Goal: Transaction & Acquisition: Purchase product/service

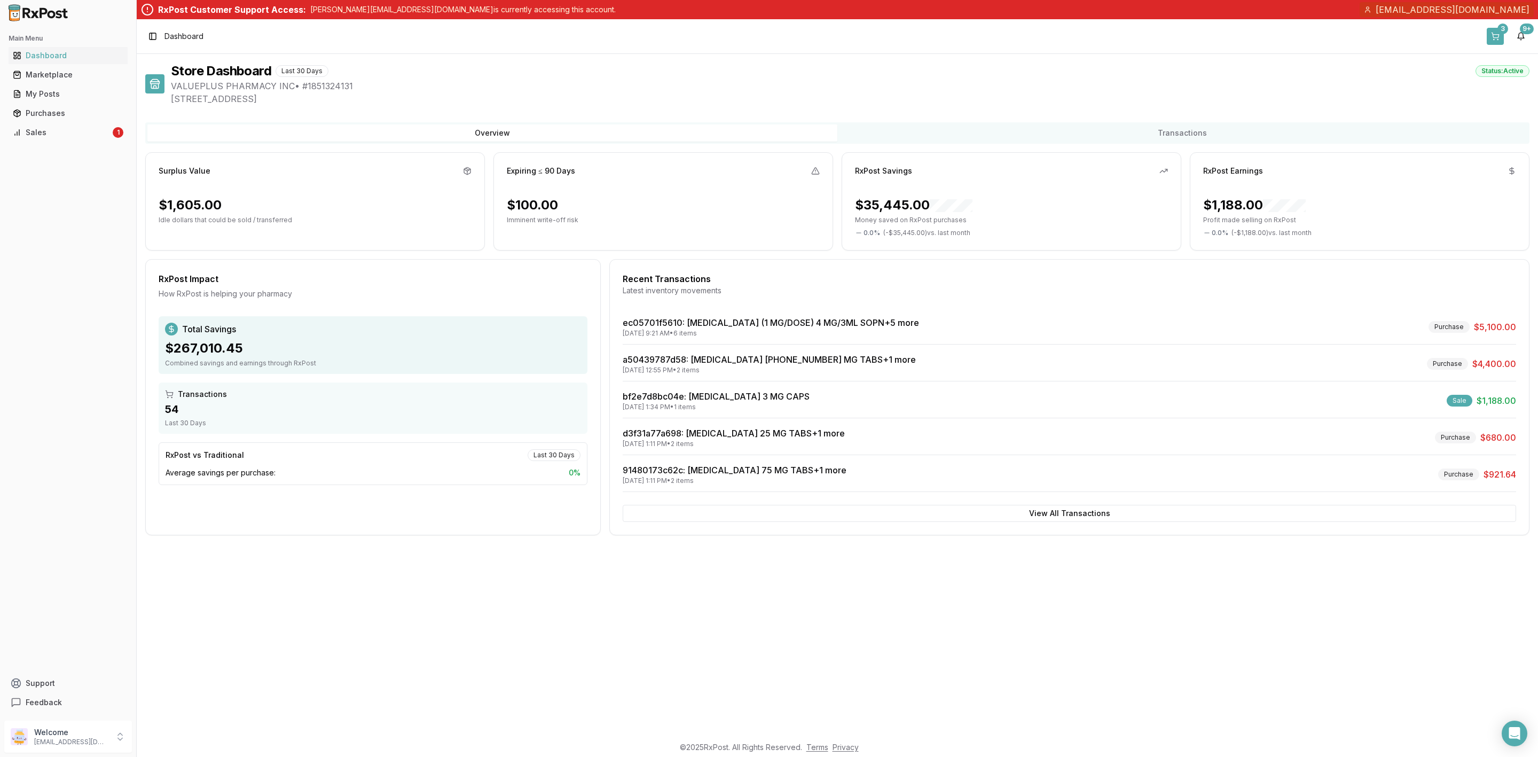
click at [1493, 38] on button "3" at bounding box center [1494, 36] width 17 height 17
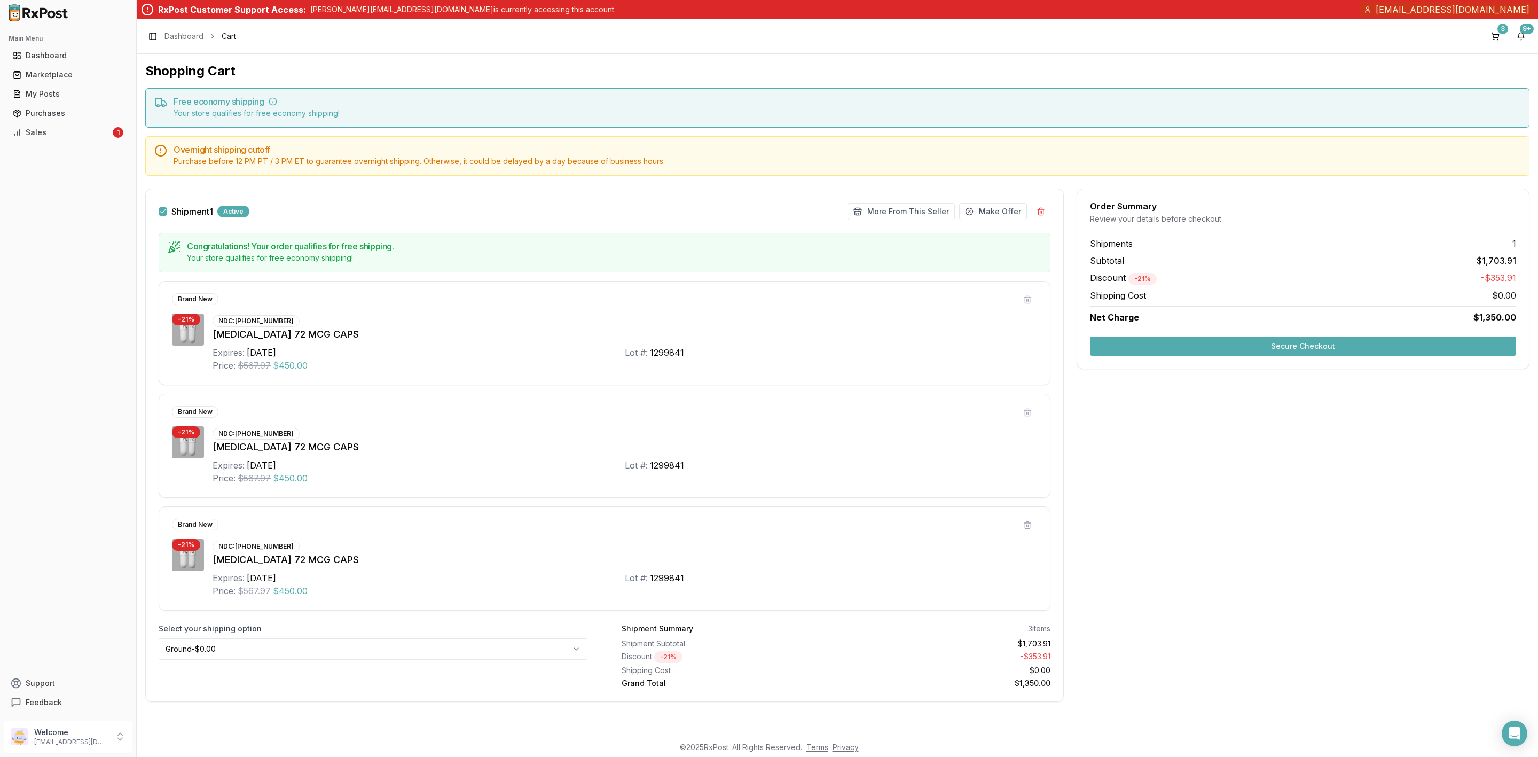
click at [1296, 340] on button "Secure Checkout" at bounding box center [1303, 345] width 426 height 19
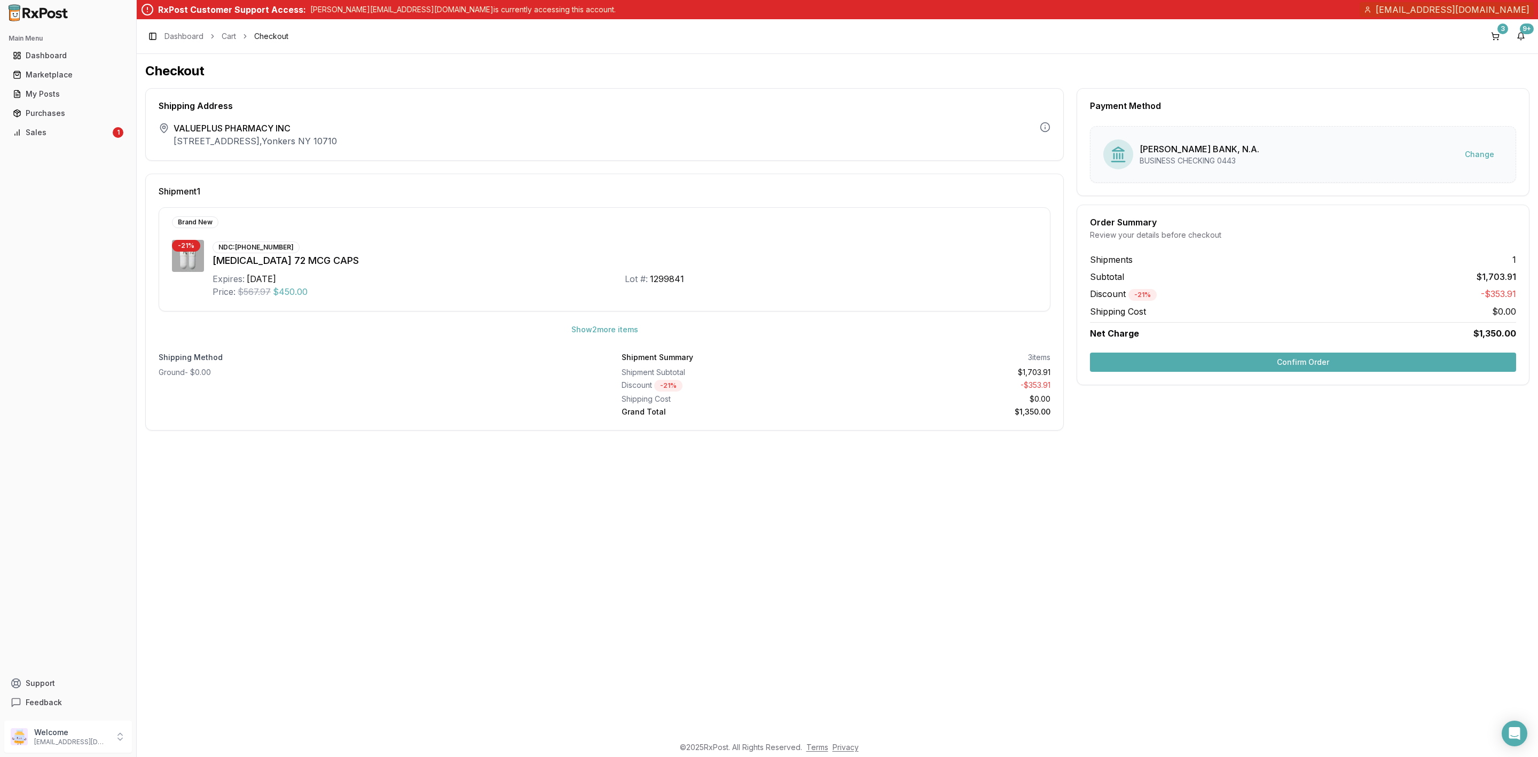
click at [1280, 366] on button "Confirm Order" at bounding box center [1303, 361] width 426 height 19
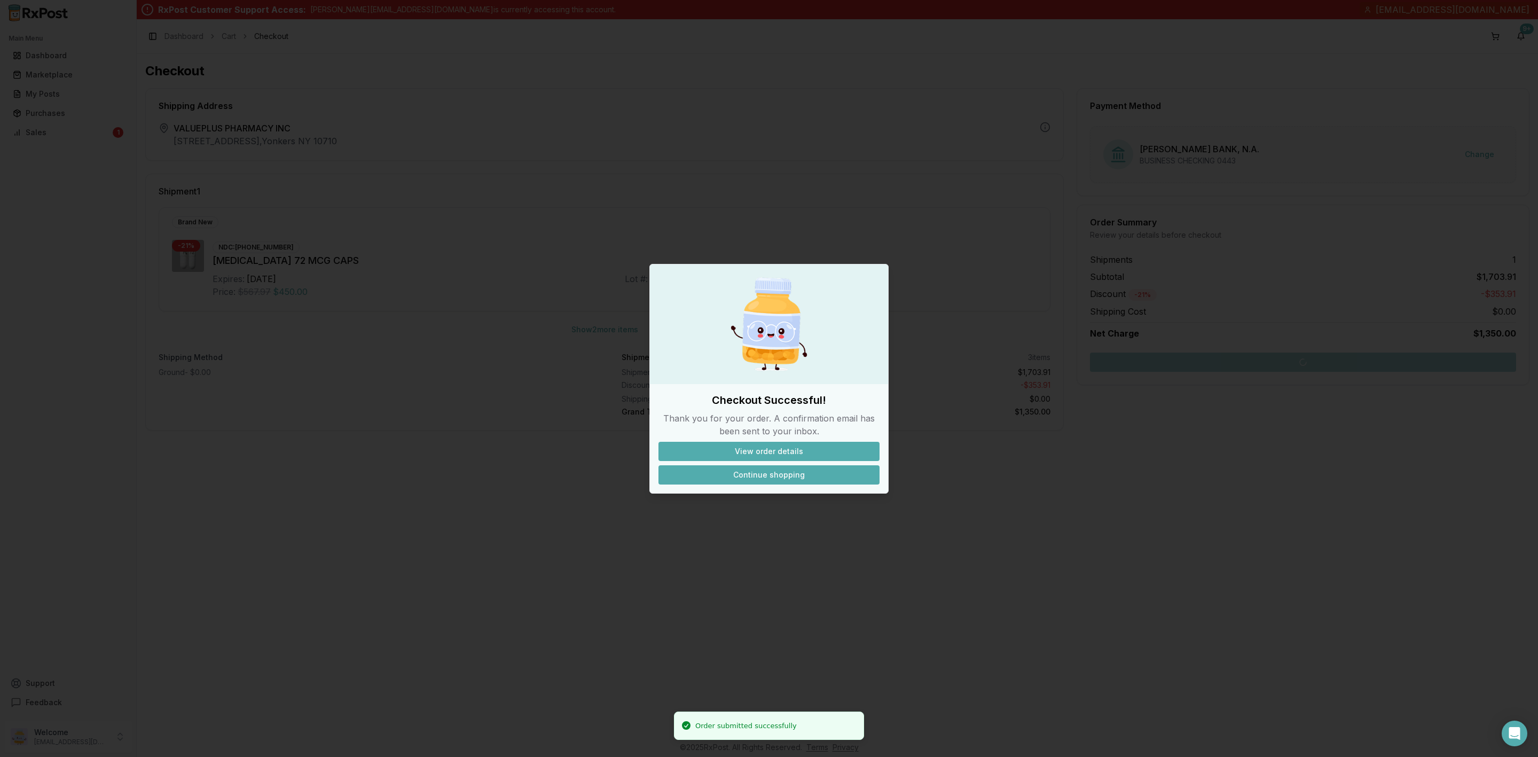
click at [752, 476] on button "Continue shopping" at bounding box center [768, 474] width 221 height 19
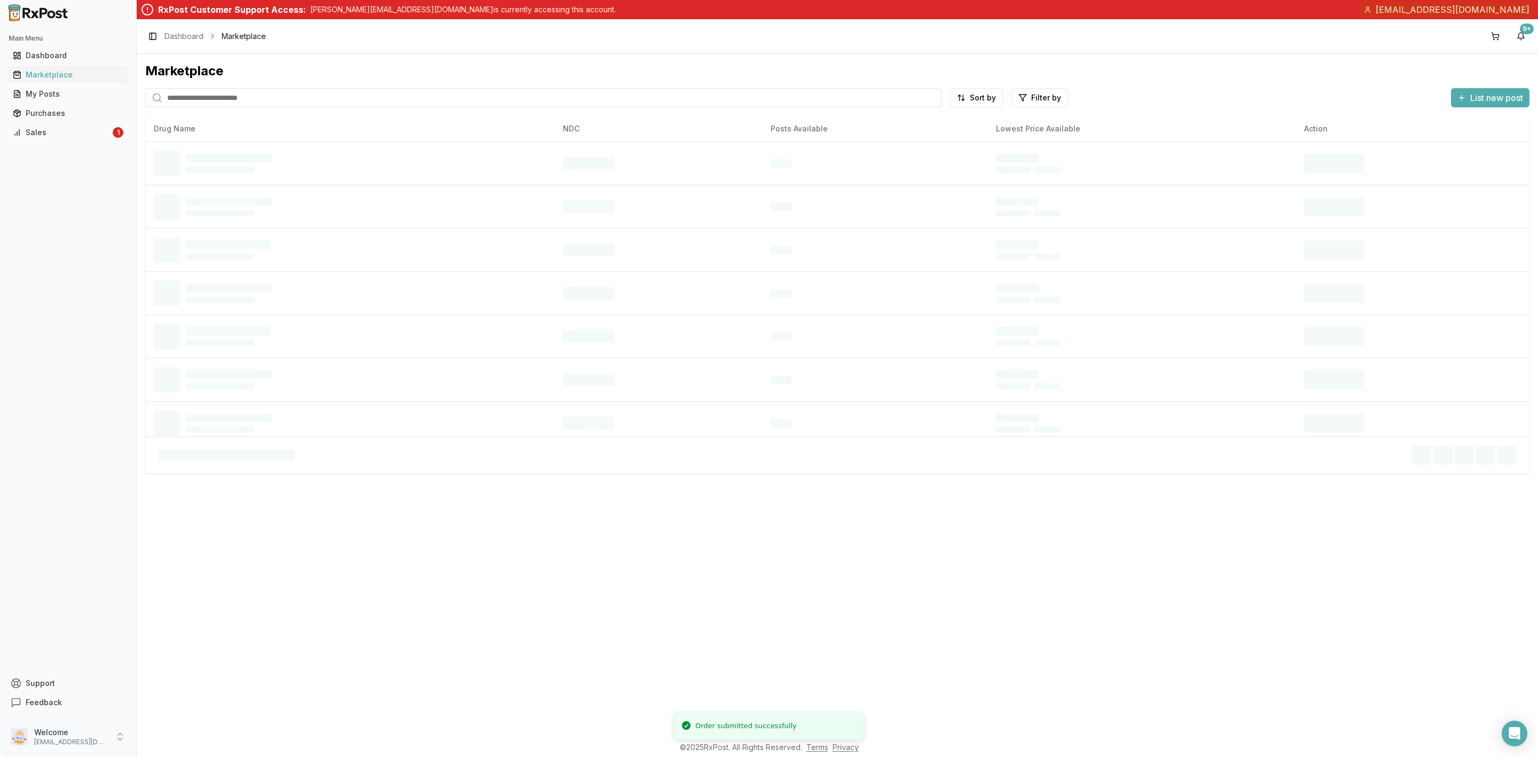
click at [67, 742] on p "info@valuepluspharmacy.net" at bounding box center [71, 741] width 74 height 9
click at [167, 734] on span "Sign Out" at bounding box center [193, 738] width 101 height 11
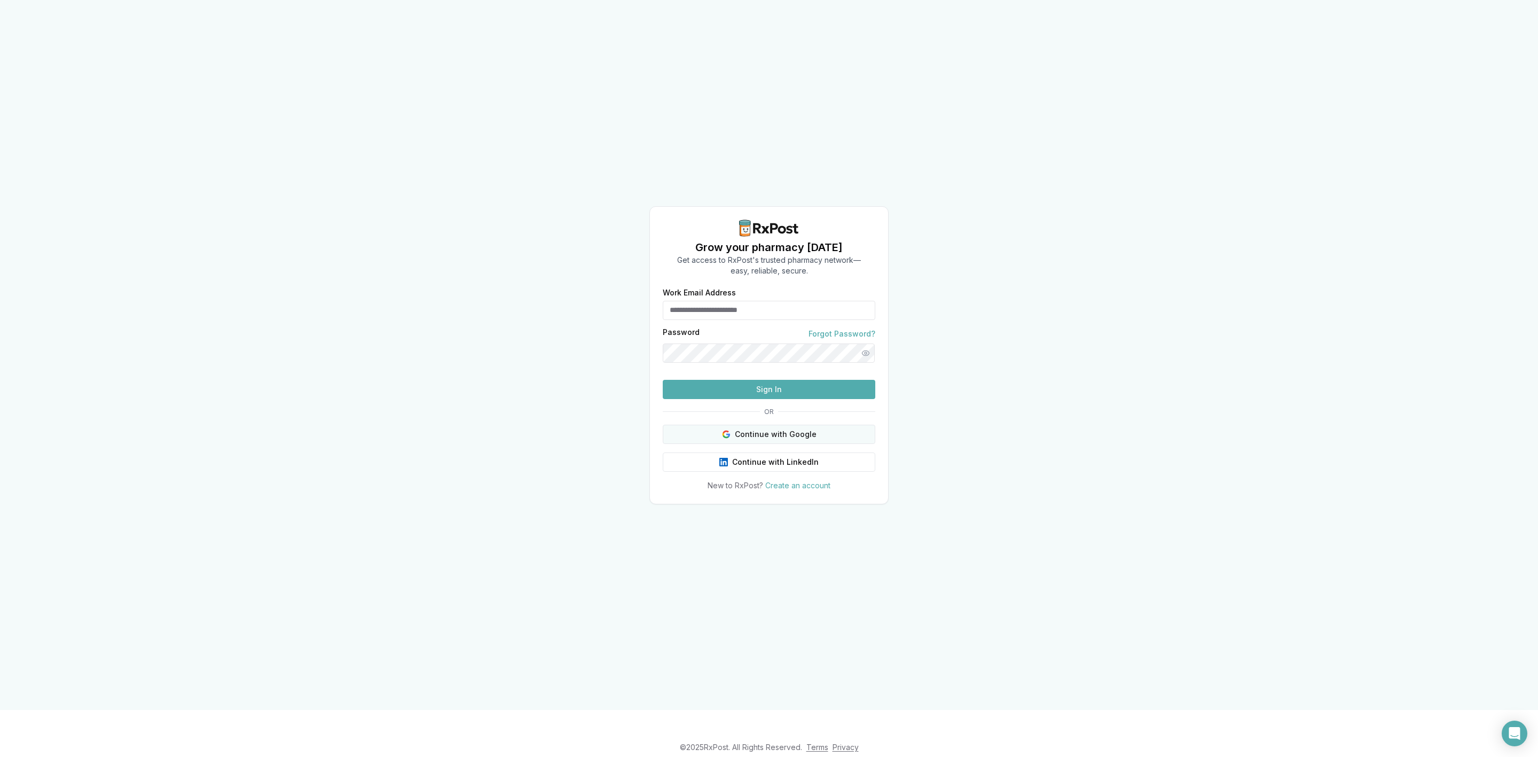
type input "**********"
click at [785, 444] on button "Continue with Google" at bounding box center [769, 433] width 212 height 19
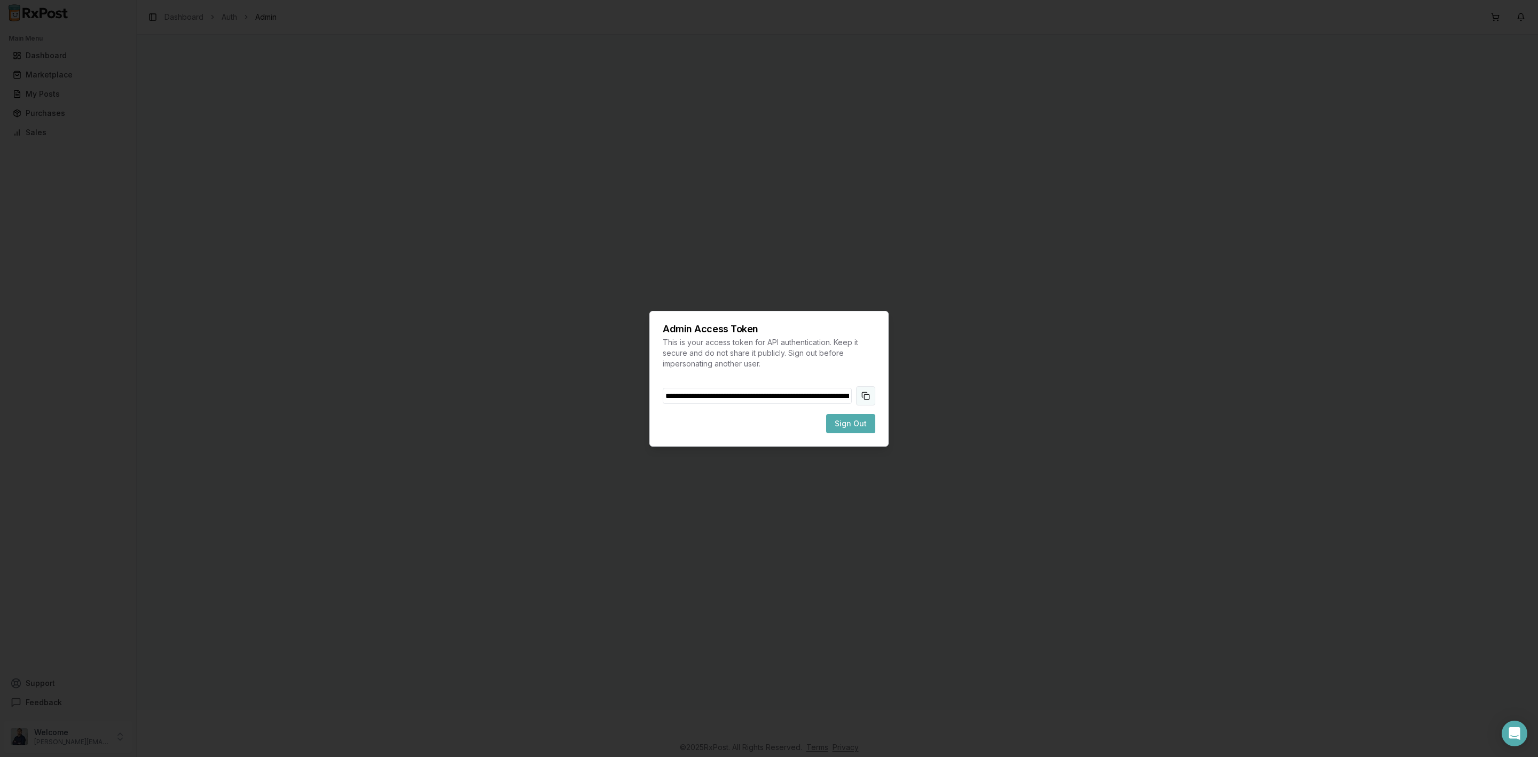
click at [871, 394] on button "Copy token to clipboard" at bounding box center [865, 395] width 19 height 19
click at [857, 427] on span "Sign Out" at bounding box center [850, 423] width 32 height 11
